Goal: Obtain resource: Download file/media

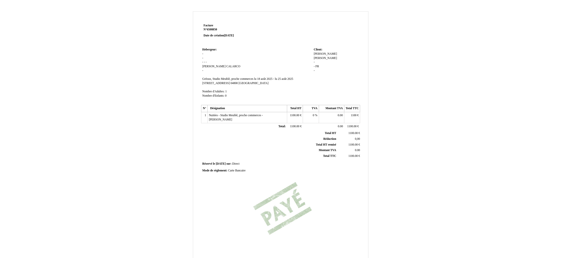
click at [263, 62] on td "Hebergeur: Hebergeur: - - - - - Dominique Dominique CALARCO CALARCO - SIRET Gré…" at bounding box center [256, 74] width 111 height 57
drag, startPoint x: 258, startPoint y: 74, endPoint x: 262, endPoint y: 72, distance: 4.6
click at [259, 74] on td "Hebergeur: Hebergeur: - - - - - Dominique Dominique CALARCO CALARCO - SIRET Gré…" at bounding box center [256, 74] width 111 height 57
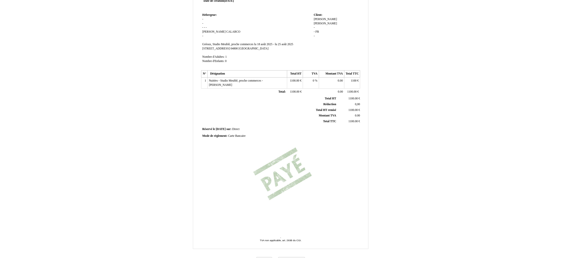
scroll to position [45, 0]
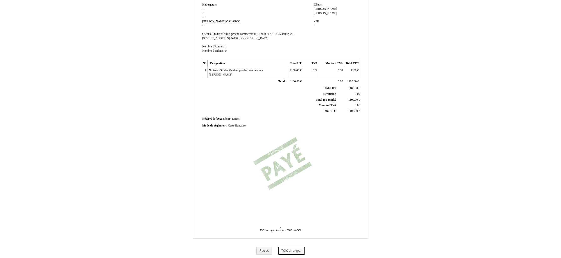
click at [290, 251] on button "Télécharger" at bounding box center [291, 250] width 27 height 8
